Goal: Task Accomplishment & Management: Manage account settings

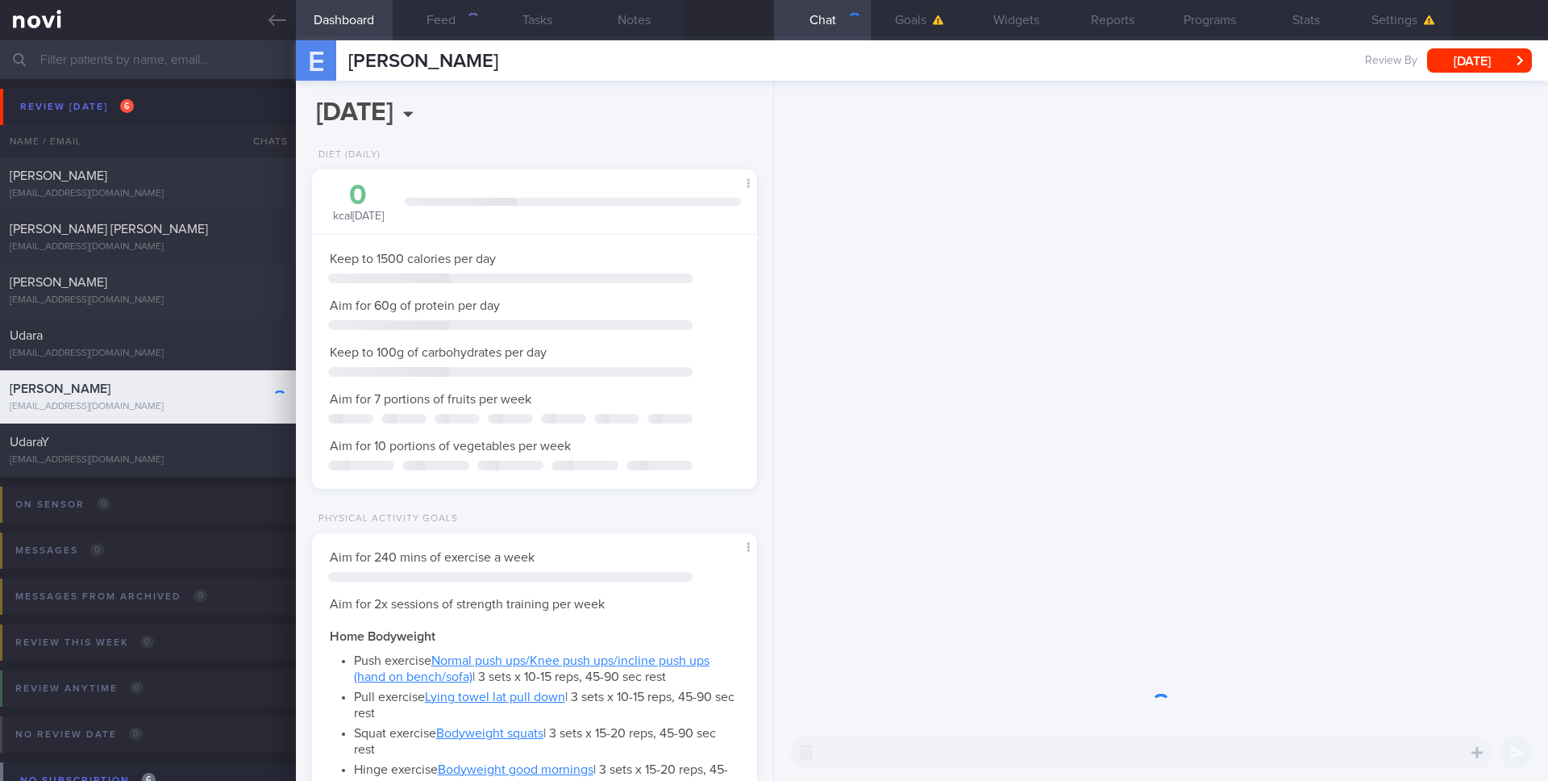
scroll to position [211, 423]
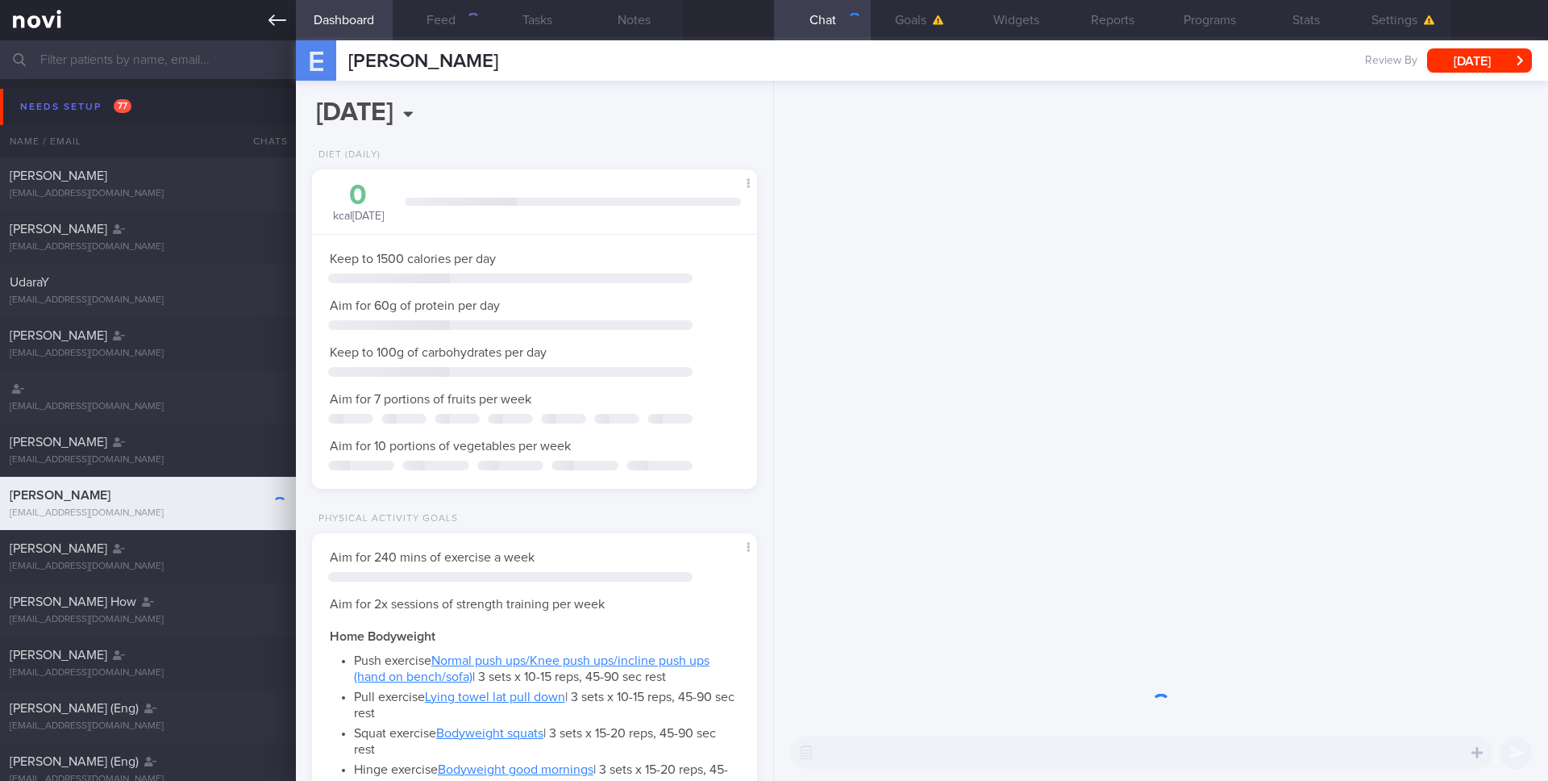
click at [277, 23] on icon at bounding box center [278, 20] width 18 height 18
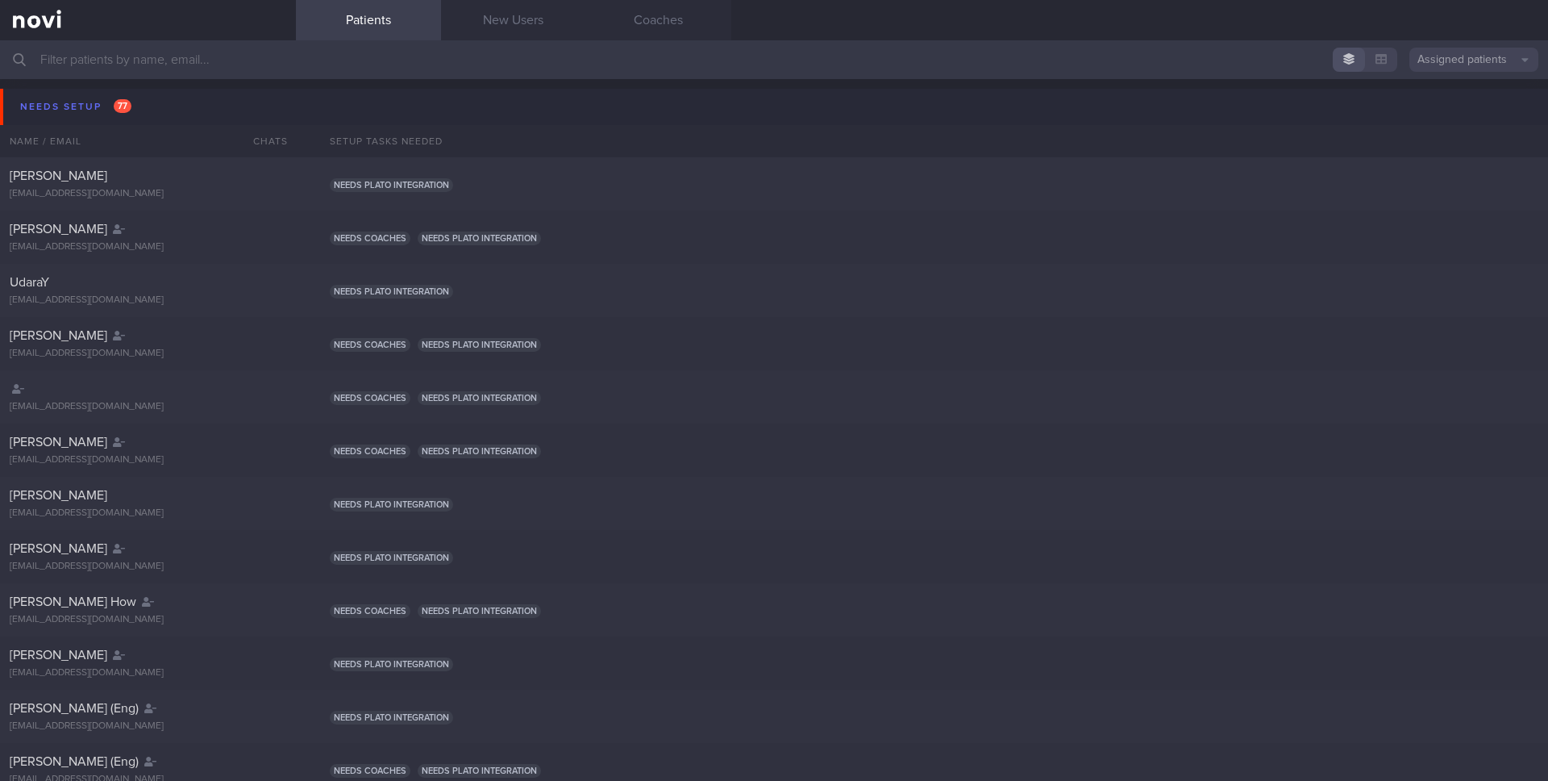
click at [411, 52] on input "text" at bounding box center [774, 59] width 1548 height 39
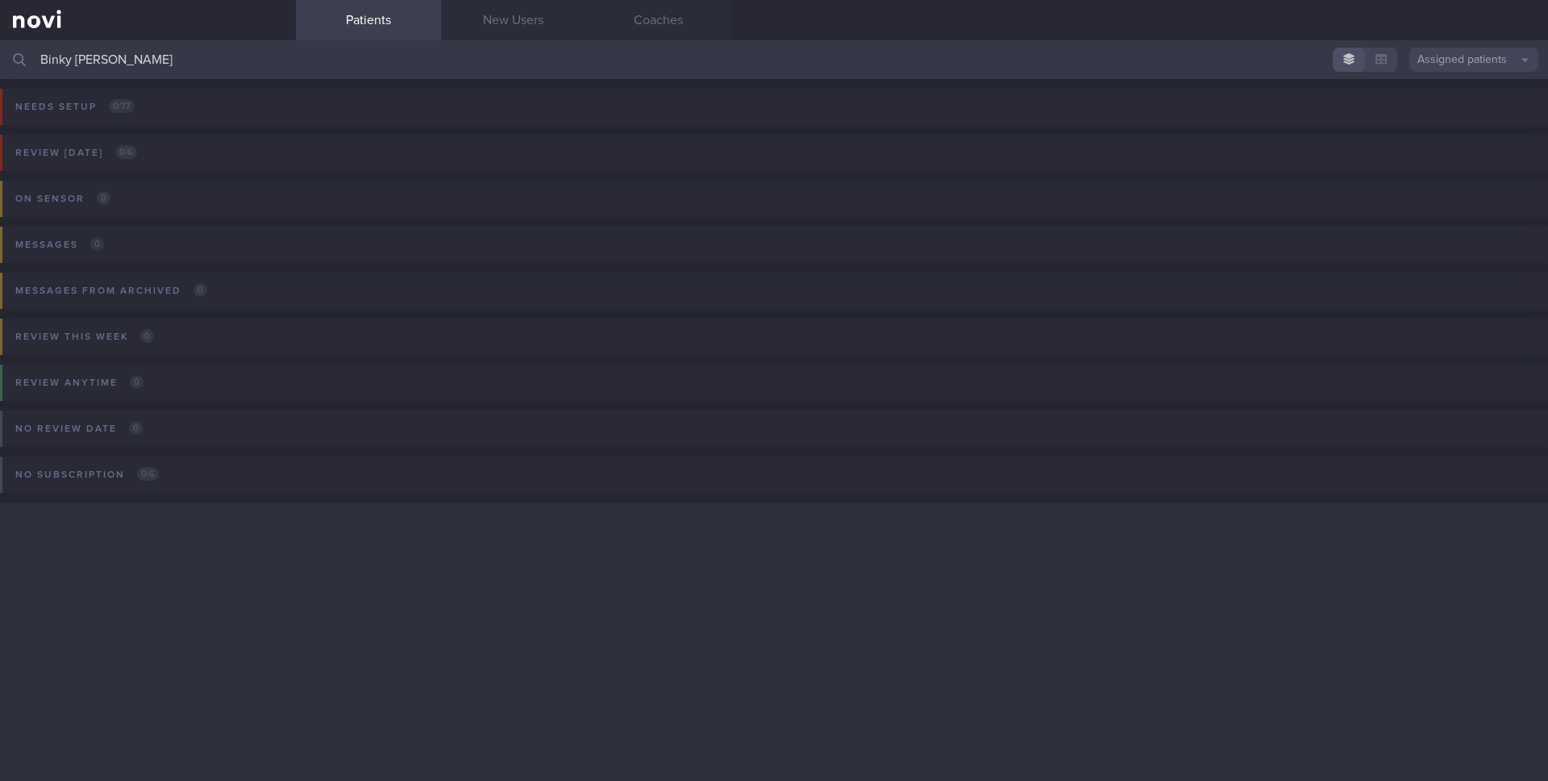
type input "Binky [PERSON_NAME]"
click at [1438, 52] on button "Assigned patients" at bounding box center [1474, 60] width 129 height 24
click at [1424, 104] on button "All active patients" at bounding box center [1474, 111] width 129 height 24
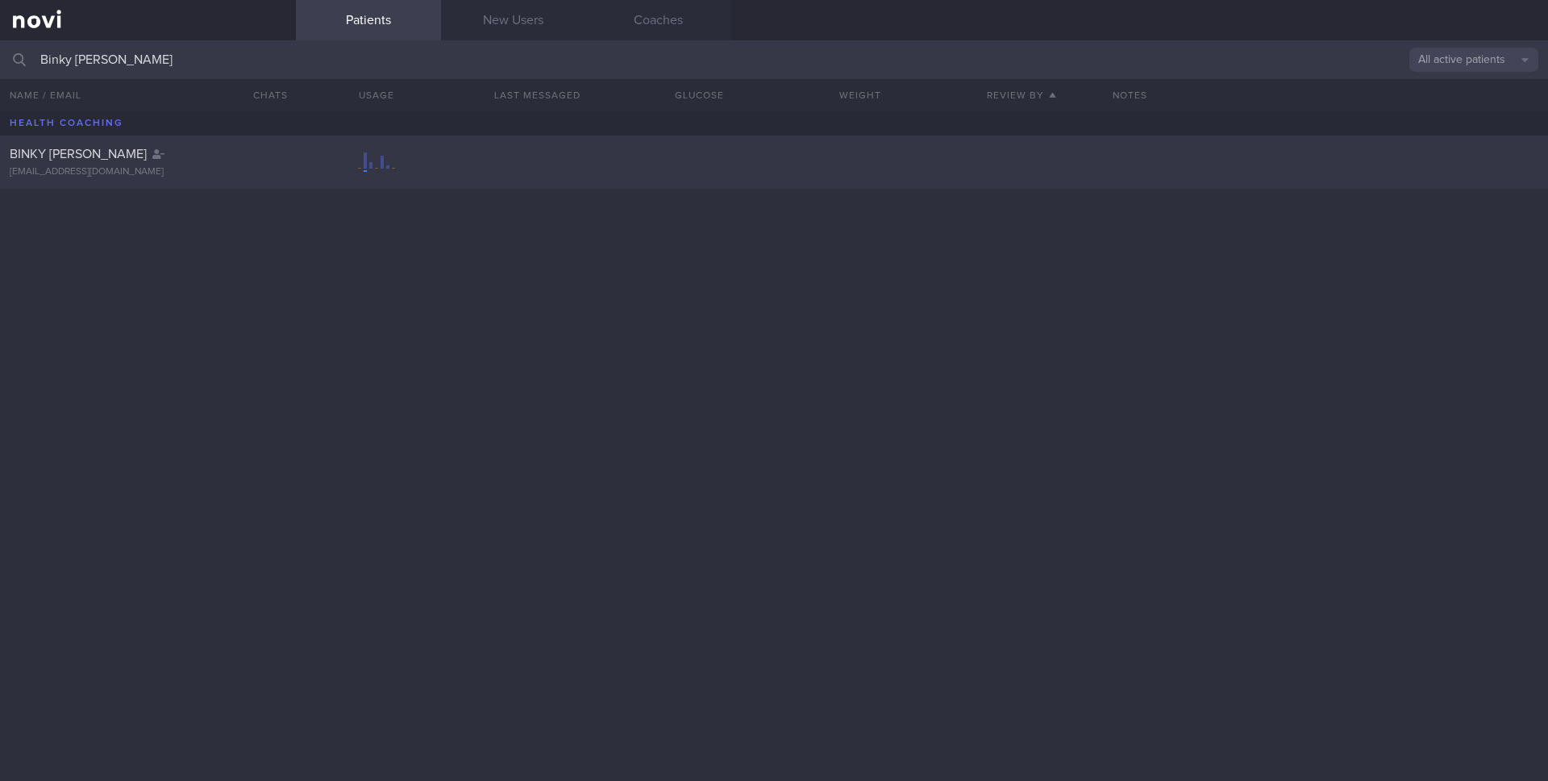
click at [252, 148] on div at bounding box center [268, 150] width 35 height 9
select select "7"
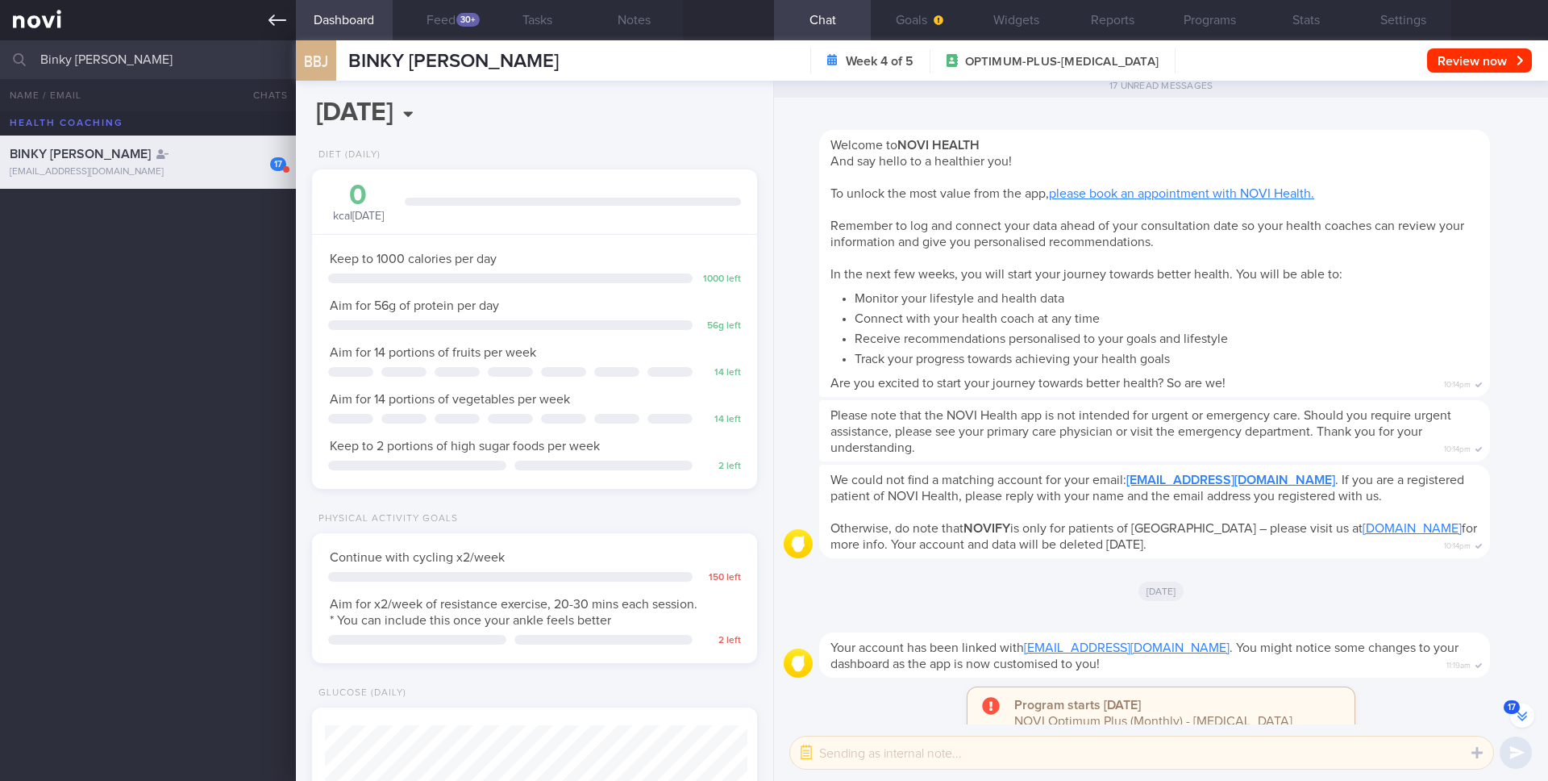
scroll to position [231, 417]
click at [924, 23] on button "Goals" at bounding box center [919, 20] width 97 height 40
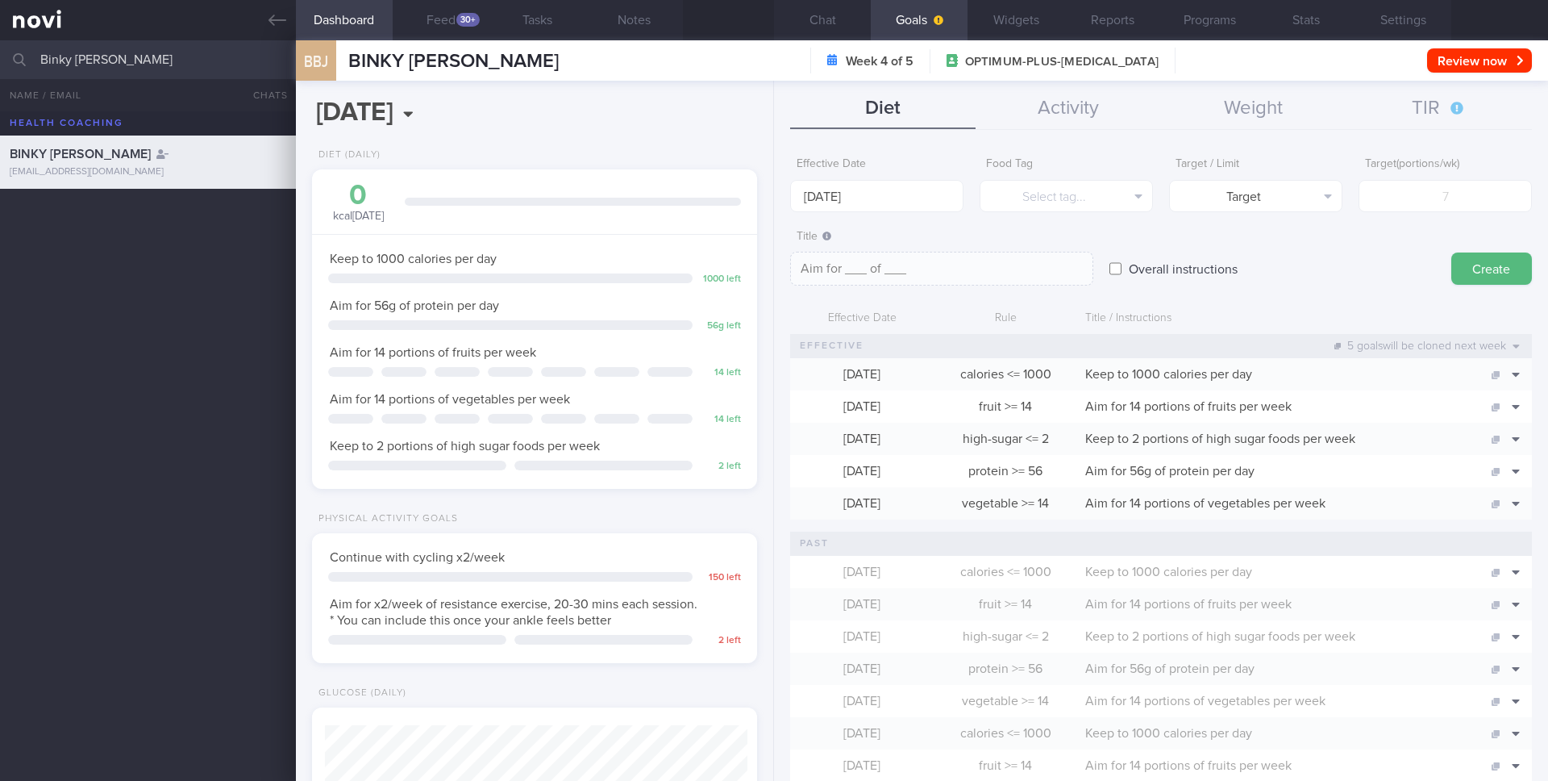
scroll to position [-2286, 0]
click at [1065, 123] on button "Activity" at bounding box center [1068, 109] width 185 height 40
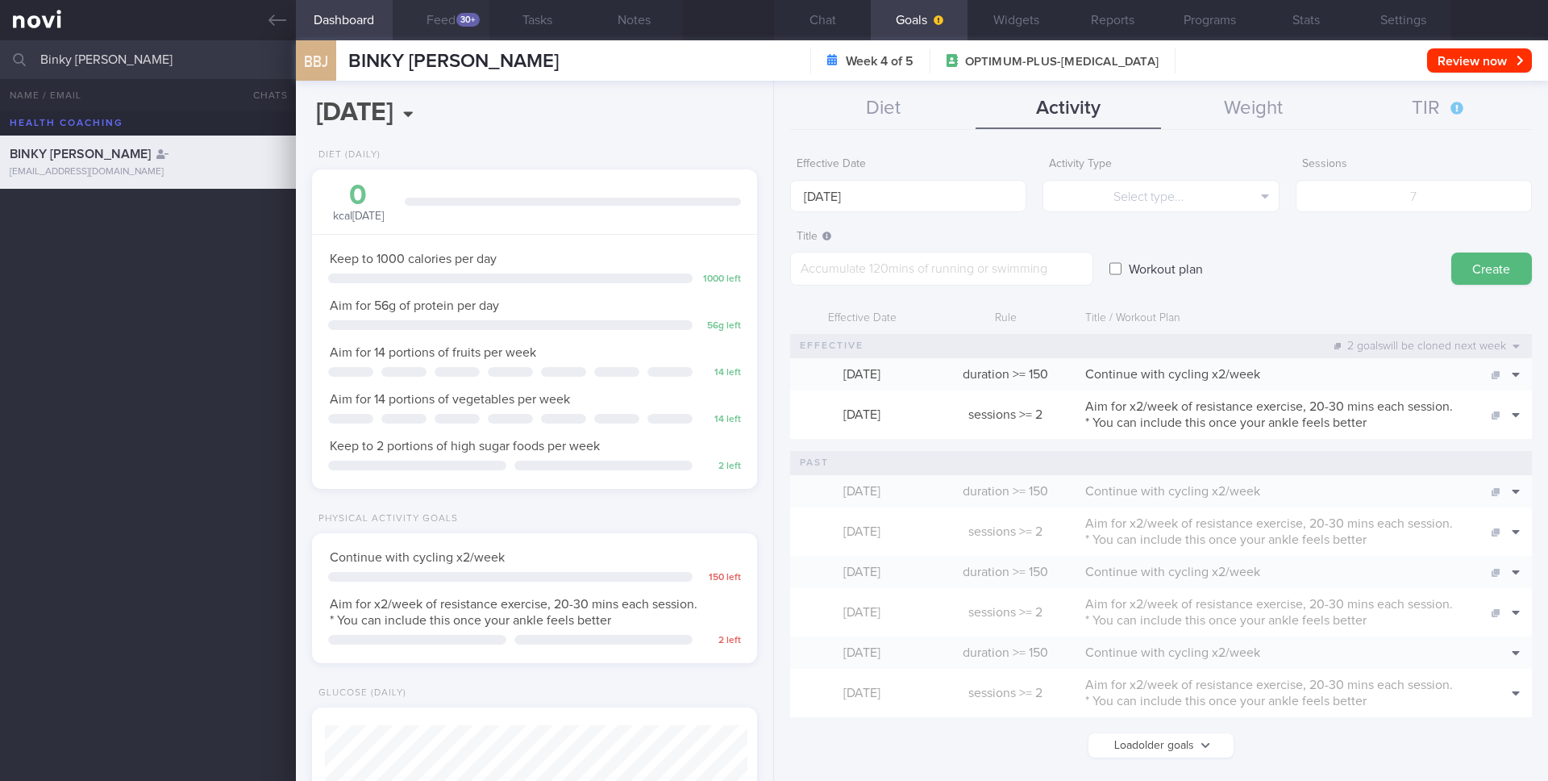
click at [452, 19] on button "Feed 30+" at bounding box center [441, 20] width 97 height 40
